Goal: Use online tool/utility: Utilize a website feature to perform a specific function

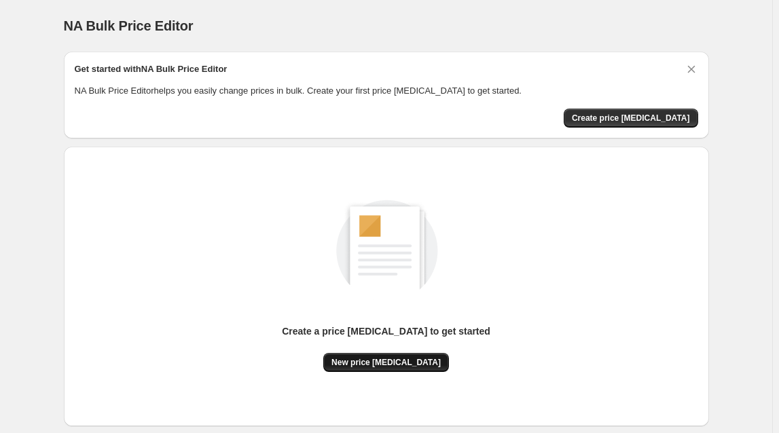
click at [392, 371] on button "New price [MEDICAL_DATA]" at bounding box center [386, 362] width 126 height 19
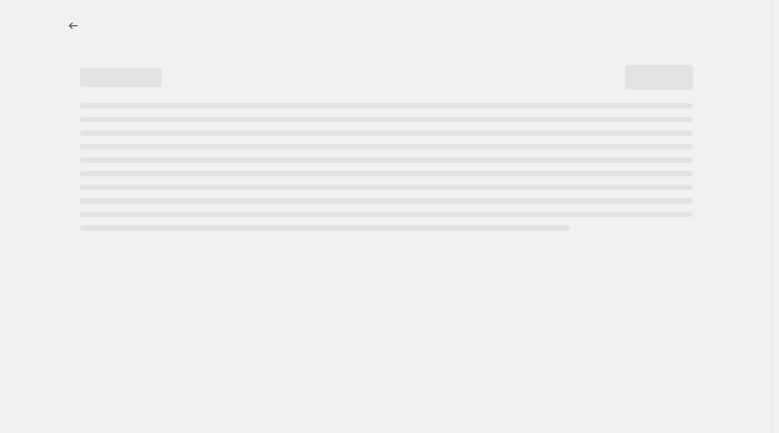
select select "percentage"
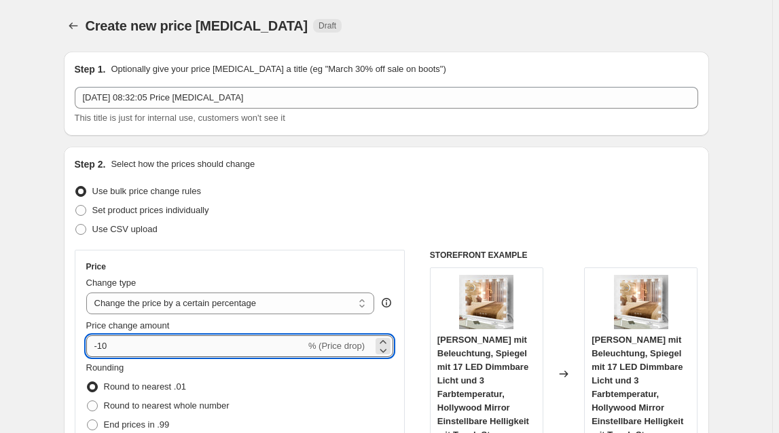
click at [155, 347] on input "-10" at bounding box center [195, 346] width 219 height 22
type input "-1"
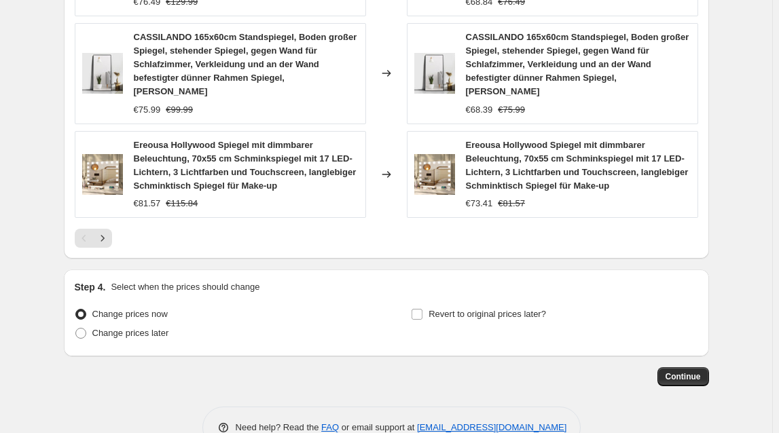
scroll to position [1092, 0]
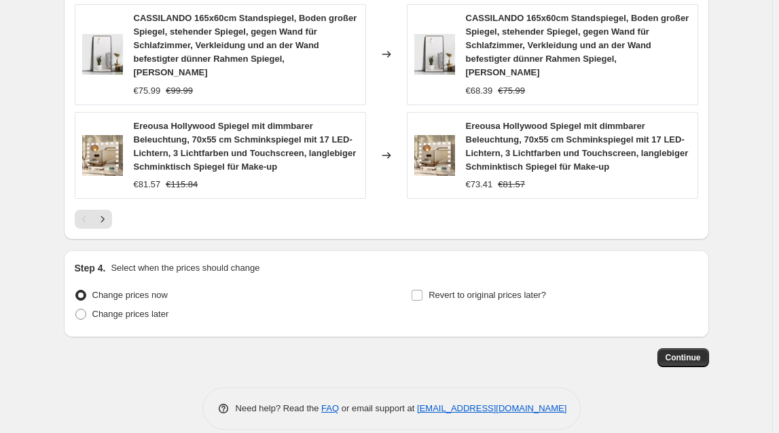
type input "-29"
click at [680, 352] on span "Continue" at bounding box center [682, 357] width 35 height 11
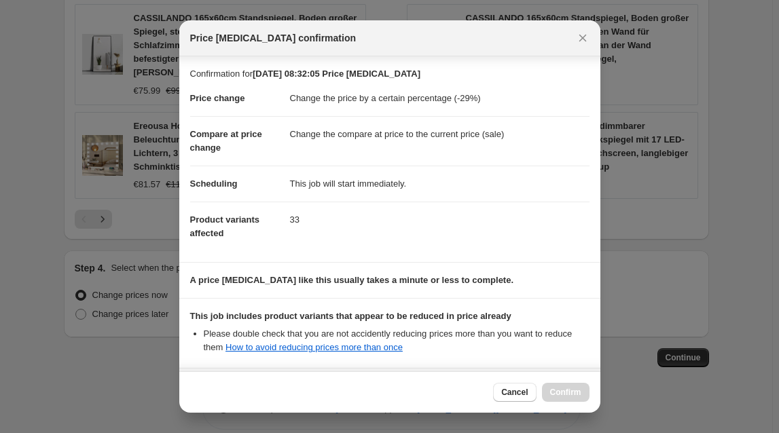
scroll to position [136, 0]
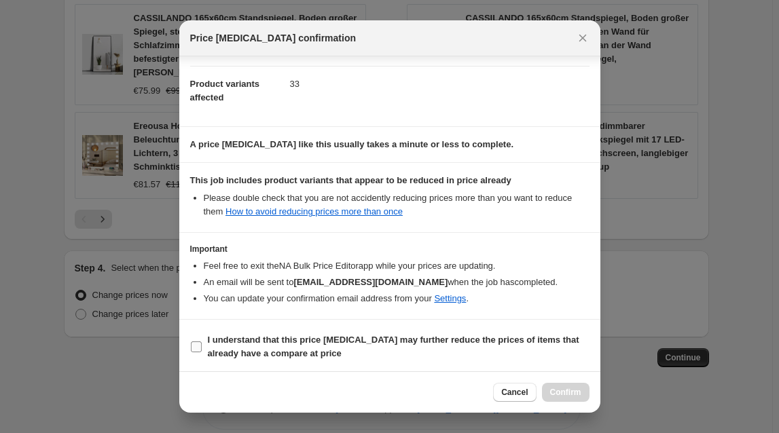
click at [318, 348] on span "I understand that this price [MEDICAL_DATA] may further reduce the prices of it…" at bounding box center [399, 346] width 382 height 27
click at [202, 348] on input "I understand that this price [MEDICAL_DATA] may further reduce the prices of it…" at bounding box center [196, 347] width 11 height 11
checkbox input "true"
click at [565, 396] on span "Confirm" at bounding box center [565, 392] width 31 height 11
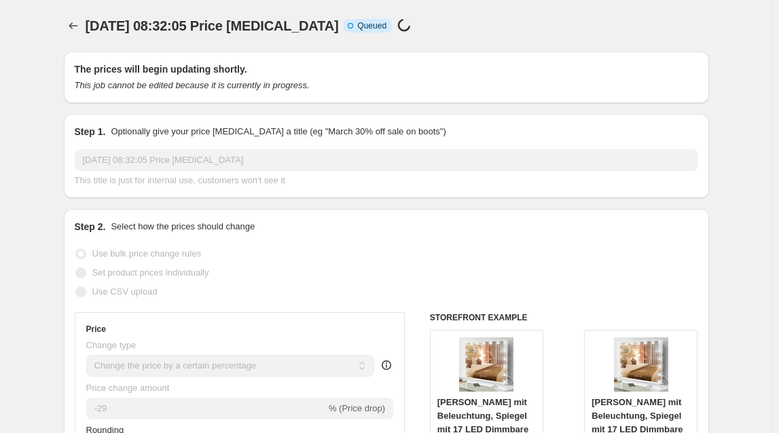
scroll to position [1092, 0]
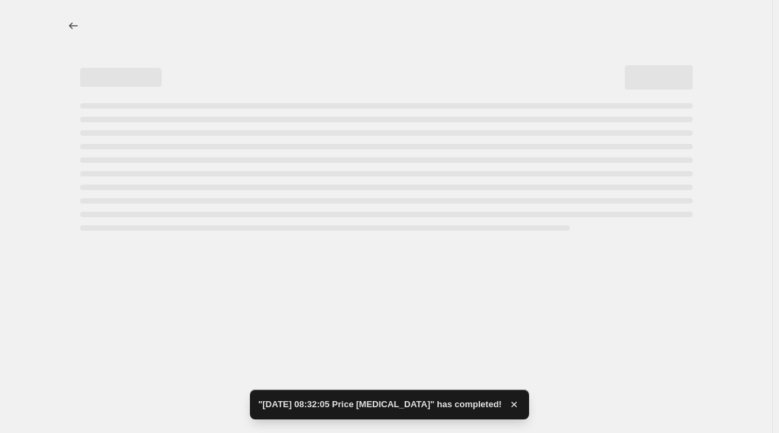
select select "percentage"
